Goal: Browse casually

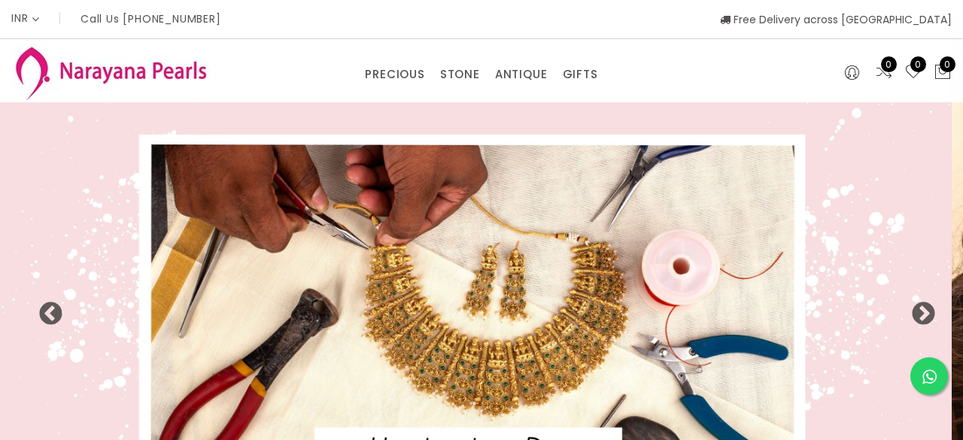
select select "INR"
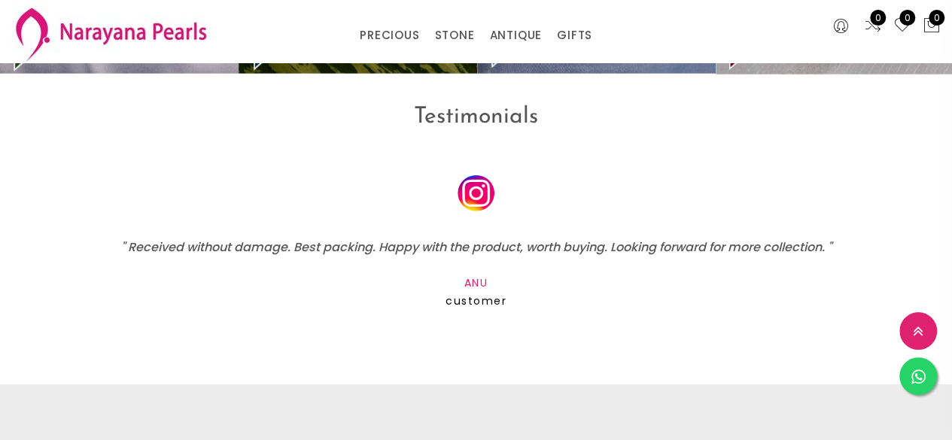
scroll to position [2244, 0]
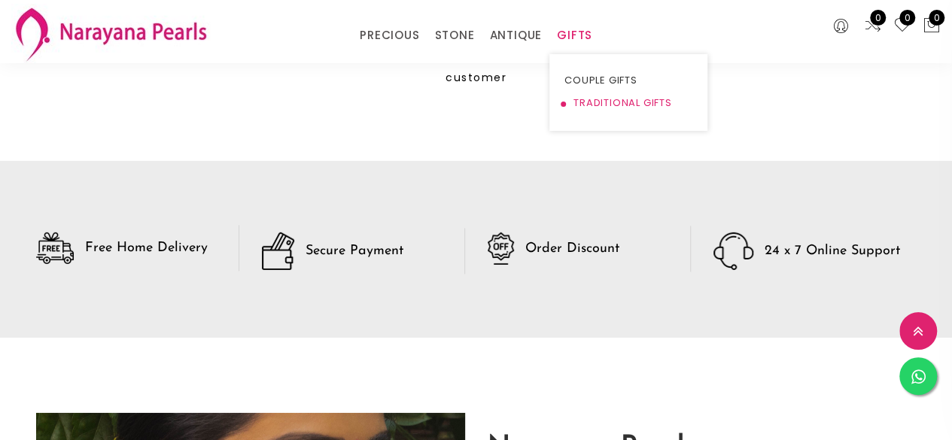
click at [581, 96] on link "TRADITIONAL GIFTS" at bounding box center [628, 103] width 128 height 23
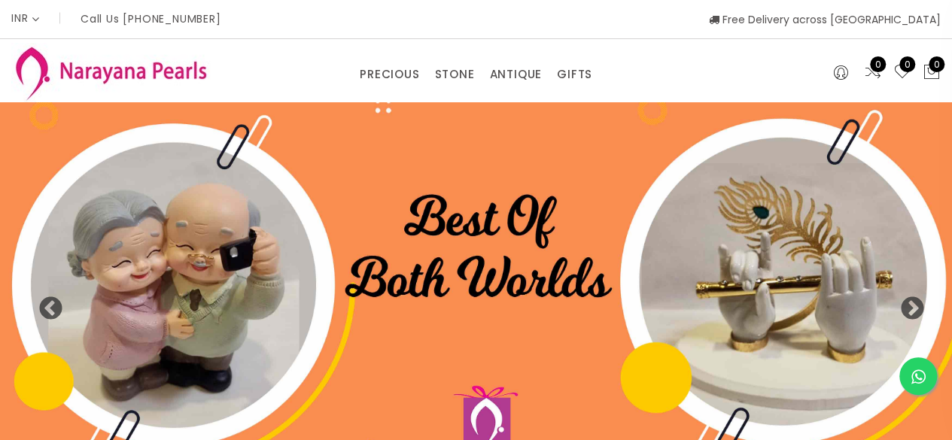
click at [651, 38] on div "INR CAD HKD GBP IDR INR JPY MYR USD MXN AUD Call Us [PHONE_NUMBER] Free Deliver…" at bounding box center [475, 19] width 929 height 38
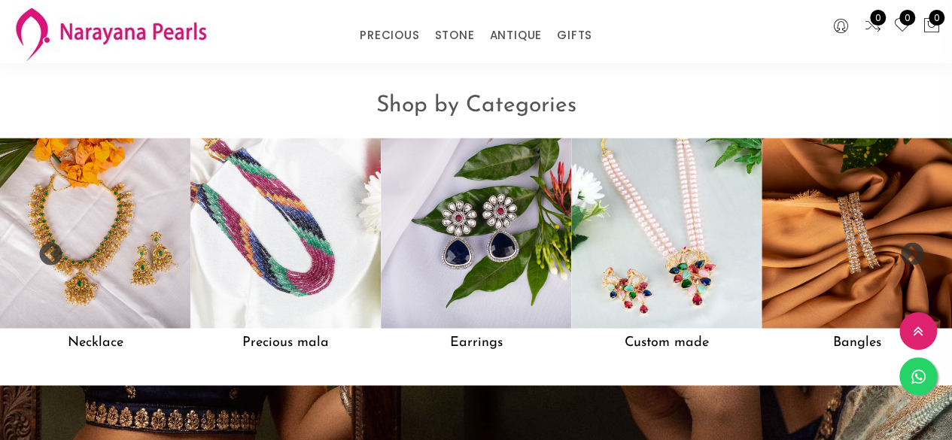
scroll to position [1289, 0]
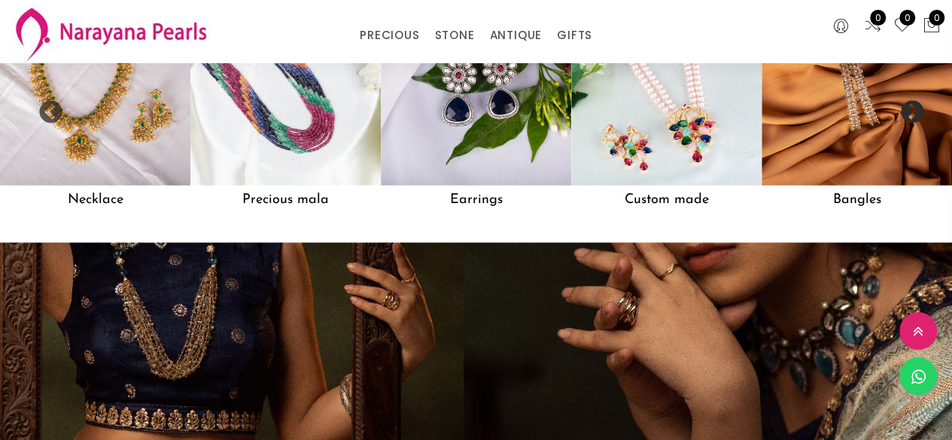
click at [907, 115] on button "Next" at bounding box center [906, 107] width 15 height 15
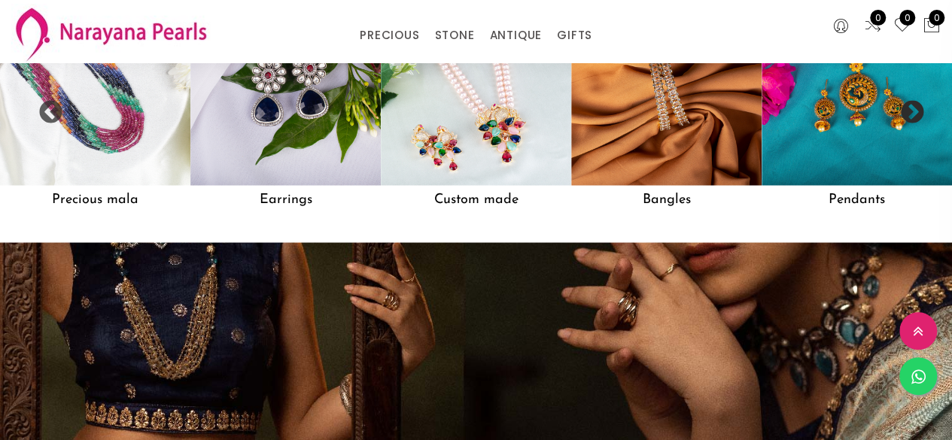
click at [907, 115] on button "Next" at bounding box center [906, 107] width 15 height 15
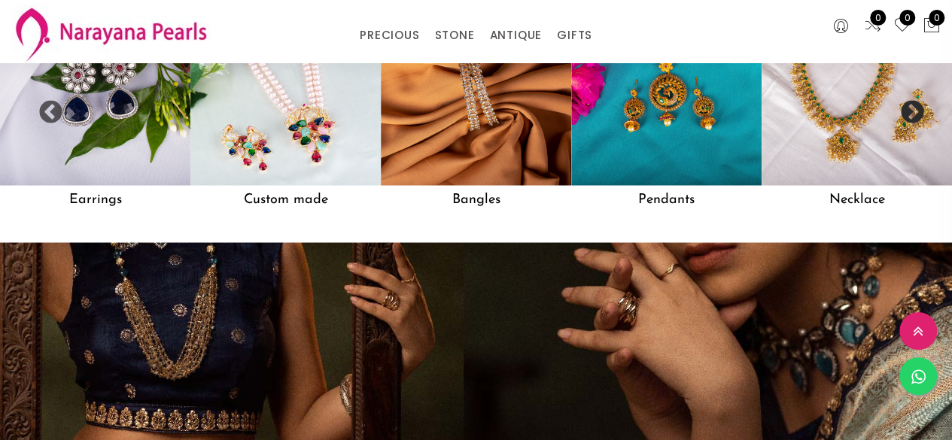
click at [907, 115] on button "Next" at bounding box center [906, 107] width 15 height 15
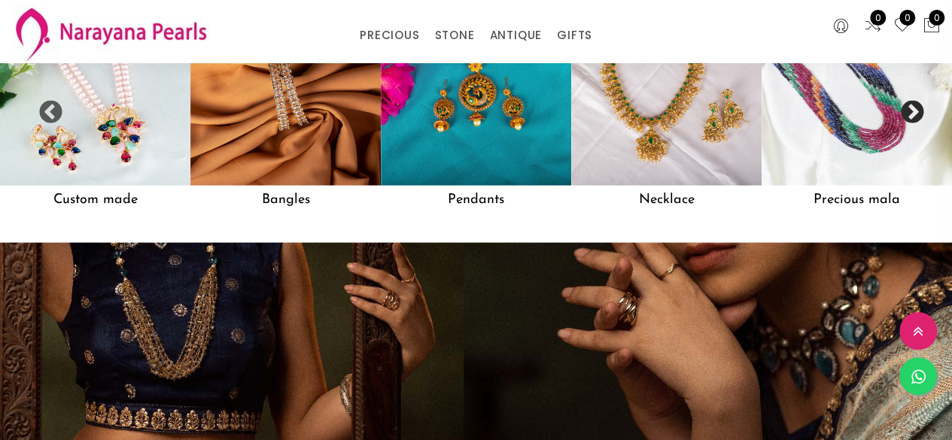
click at [907, 115] on button "Next" at bounding box center [906, 107] width 15 height 15
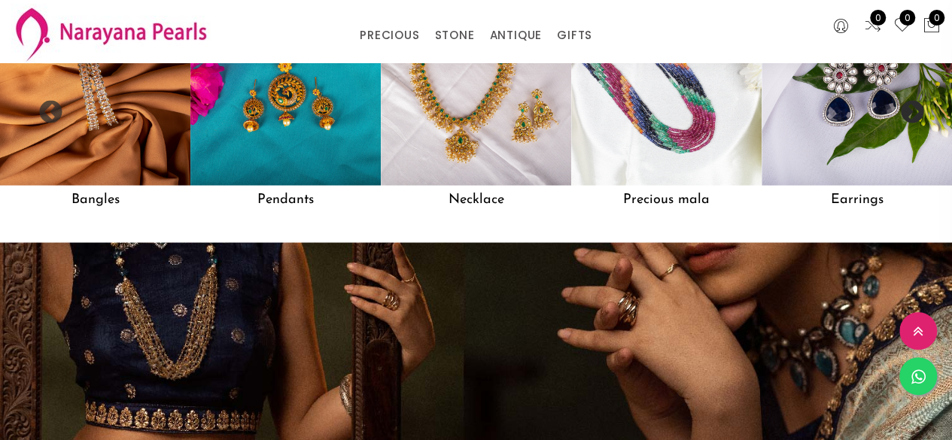
click at [907, 115] on button "Next" at bounding box center [906, 107] width 15 height 15
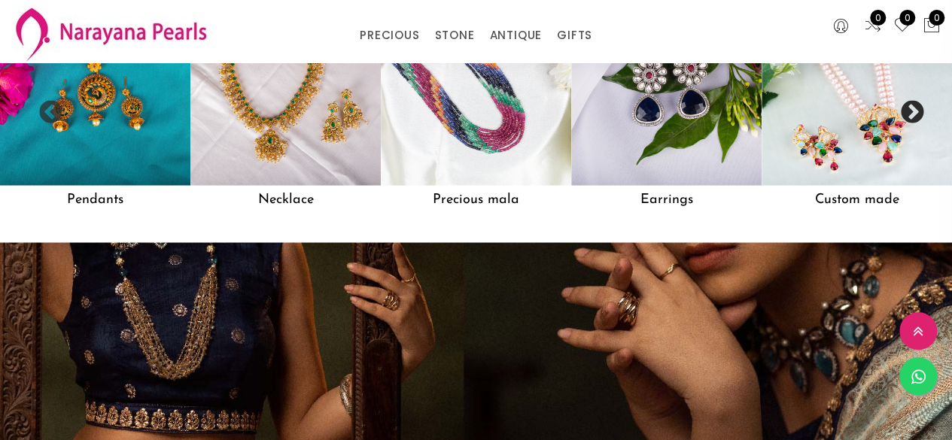
click at [907, 115] on button "Next" at bounding box center [906, 107] width 15 height 15
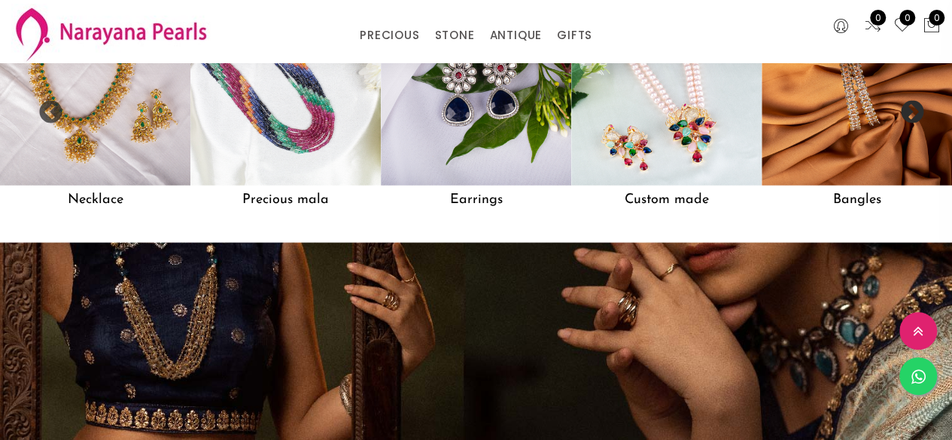
click at [907, 115] on button "Next" at bounding box center [906, 107] width 15 height 15
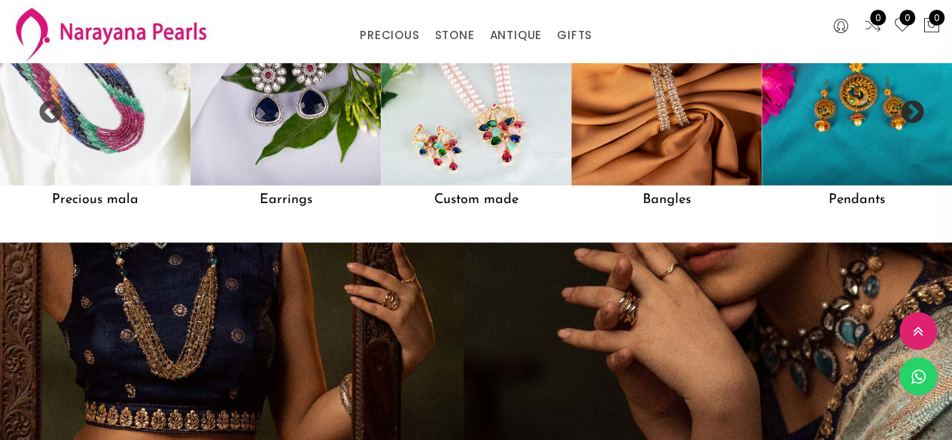
click at [907, 115] on button "Next" at bounding box center [906, 107] width 15 height 15
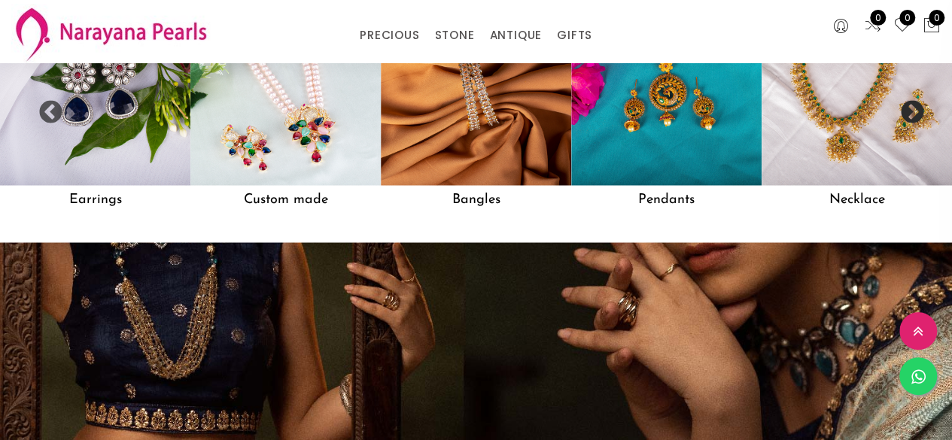
click at [907, 115] on button "Next" at bounding box center [906, 107] width 15 height 15
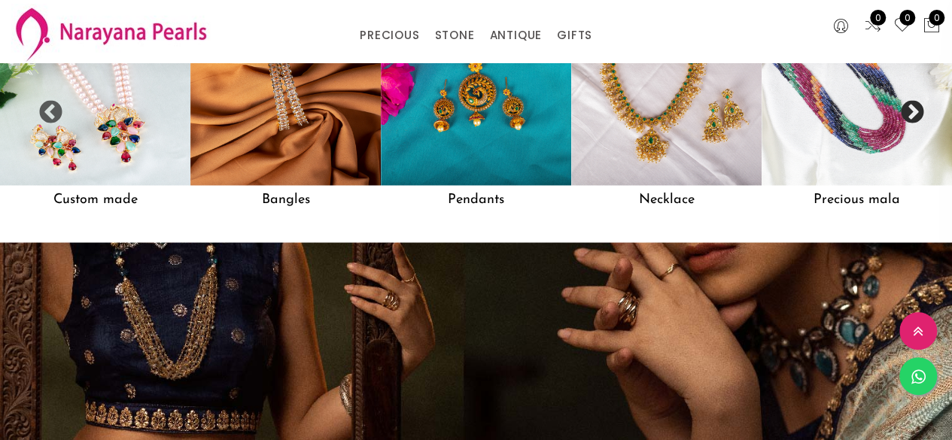
click at [907, 115] on button "Next" at bounding box center [906, 107] width 15 height 15
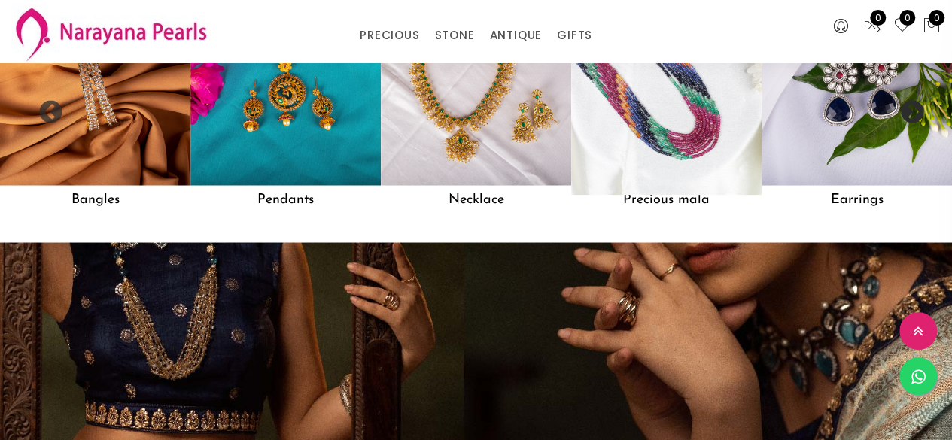
click at [673, 190] on img at bounding box center [665, 90] width 209 height 209
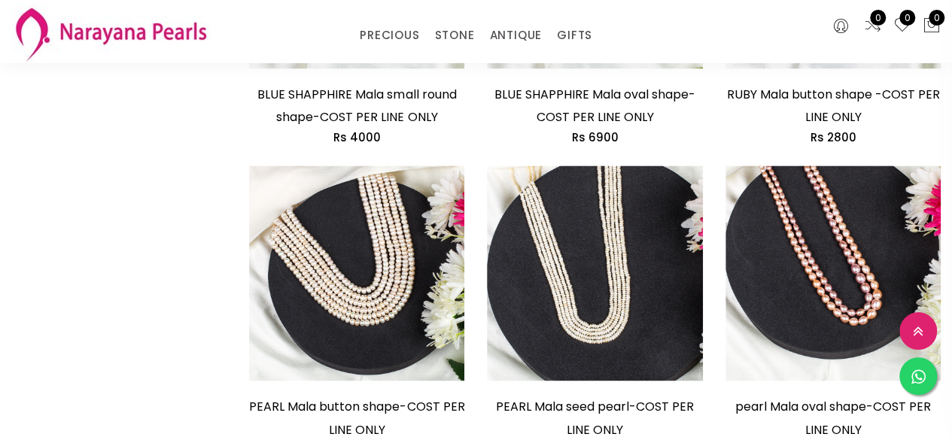
scroll to position [903, 0]
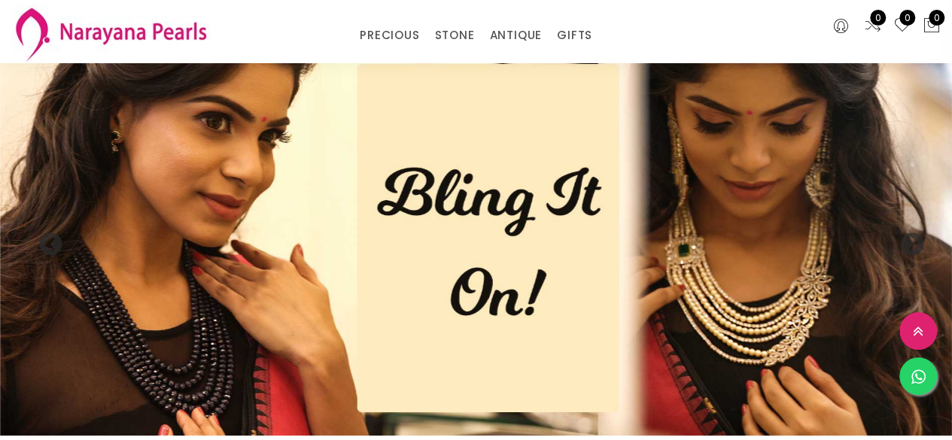
scroll to position [1289, 0]
